Goal: Information Seeking & Learning: Learn about a topic

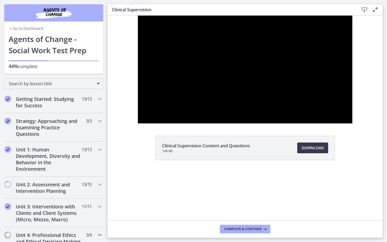
click at [335, 105] on div at bounding box center [245, 69] width 214 height 162
click at [314, 147] on div at bounding box center [245, 69] width 214 height 162
click at [352, 132] on div at bounding box center [245, 69] width 214 height 162
click at [340, 121] on div at bounding box center [245, 69] width 214 height 162
click at [343, 121] on div at bounding box center [245, 69] width 214 height 162
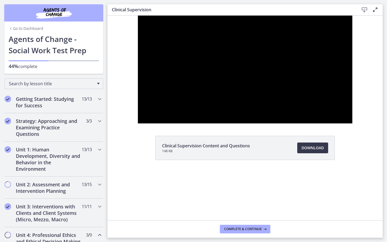
click at [344, 123] on div at bounding box center [245, 69] width 214 height 162
click at [257, 129] on div at bounding box center [245, 69] width 214 height 162
click at [277, 109] on div at bounding box center [245, 69] width 214 height 162
click at [283, 113] on div at bounding box center [245, 69] width 214 height 162
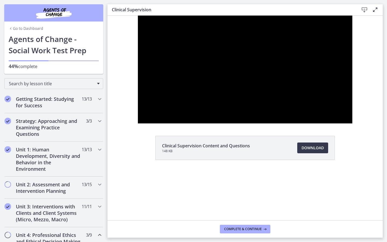
click at [265, 151] on div at bounding box center [245, 69] width 214 height 162
click at [249, 117] on div at bounding box center [245, 69] width 214 height 162
click at [261, 151] on div at bounding box center [245, 69] width 214 height 162
click at [285, 146] on div at bounding box center [245, 69] width 214 height 162
click at [320, 151] on div at bounding box center [245, 69] width 214 height 162
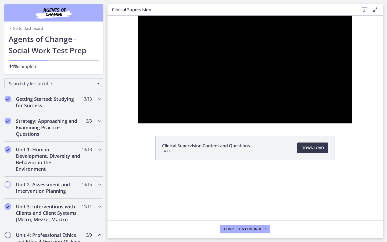
click at [318, 149] on div at bounding box center [245, 69] width 214 height 162
click at [249, 149] on div at bounding box center [245, 69] width 214 height 162
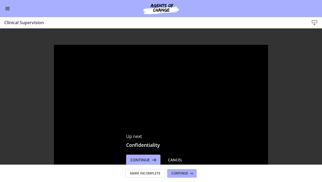
click at [8, 10] on span "Enable menu" at bounding box center [7, 10] width 4 height 1
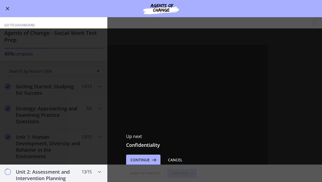
click at [35, 61] on div "Up next Confidentiality Continue Cancel" at bounding box center [161, 149] width 322 height 242
click at [48, 85] on div "Up next Confidentiality Continue Cancel" at bounding box center [161, 149] width 322 height 242
click at [139, 158] on span "Continue" at bounding box center [140, 160] width 19 height 6
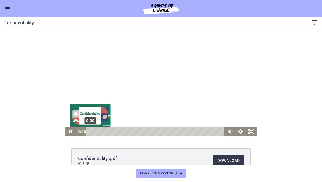
click at [90, 132] on div "0:00" at bounding box center [156, 131] width 132 height 9
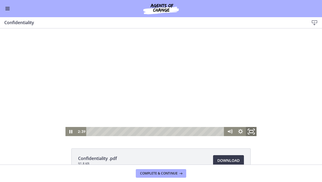
click at [250, 130] on rect "Fullscreen" at bounding box center [252, 131] width 4 height 3
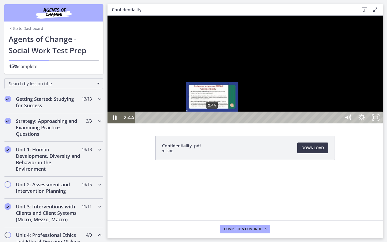
click at [212, 123] on div "2:44" at bounding box center [238, 117] width 197 height 12
click at [212, 120] on div "Playbar" at bounding box center [212, 117] width 4 height 4
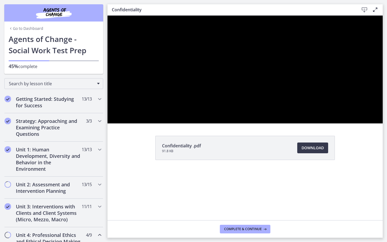
click at [343, 69] on div at bounding box center [244, 70] width 275 height 108
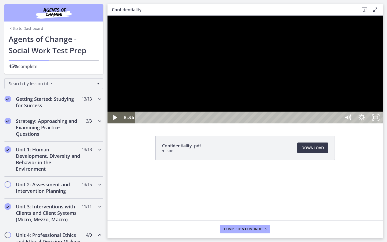
click at [303, 92] on div at bounding box center [244, 70] width 275 height 108
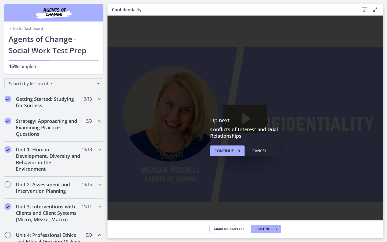
click at [384, 234] on icon "Fullscreen" at bounding box center [375, 227] width 17 height 14
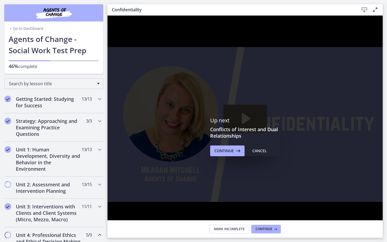
click at [378, 229] on rect "Unfullscreen" at bounding box center [375, 227] width 5 height 3
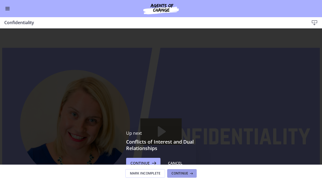
click at [194, 170] on button "Continue" at bounding box center [182, 173] width 30 height 9
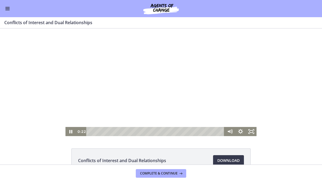
click at [194, 69] on div at bounding box center [162, 82] width 192 height 108
